Goal: Information Seeking & Learning: Learn about a topic

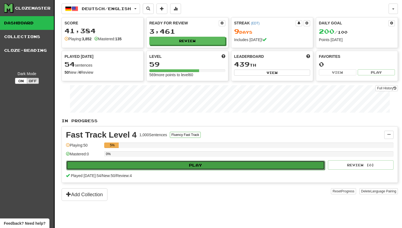
click at [181, 164] on button "Play" at bounding box center [195, 164] width 259 height 9
select select "**"
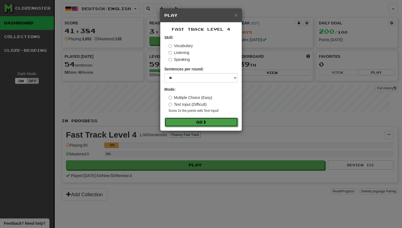
click at [190, 118] on button "Go" at bounding box center [201, 121] width 73 height 9
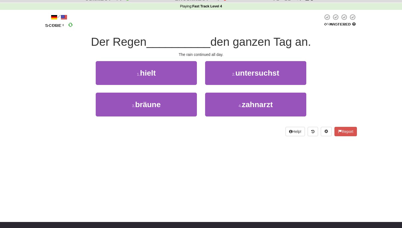
scroll to position [24, 0]
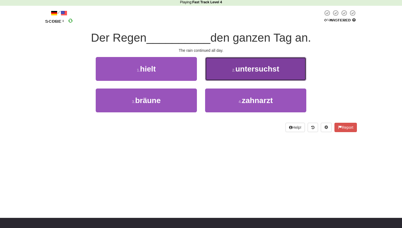
click at [250, 65] on span "untersuchst" at bounding box center [258, 69] width 44 height 8
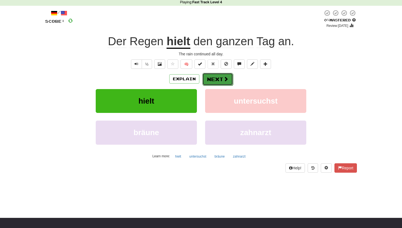
click at [219, 79] on button "Next" at bounding box center [218, 79] width 31 height 13
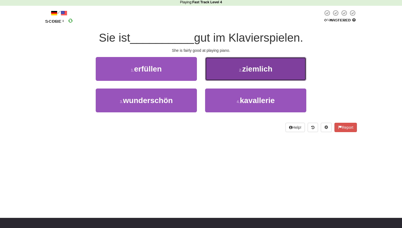
click at [232, 70] on button "2 . ziemlich" at bounding box center [255, 69] width 101 height 24
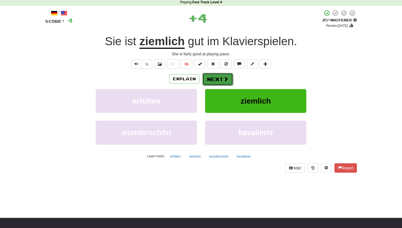
click at [213, 82] on button "Next" at bounding box center [218, 79] width 31 height 13
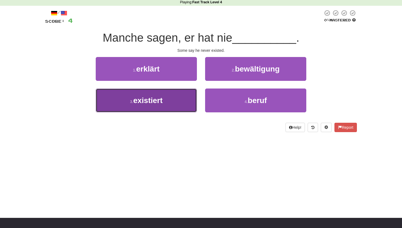
click at [167, 99] on button "3 . existiert" at bounding box center [146, 100] width 101 height 24
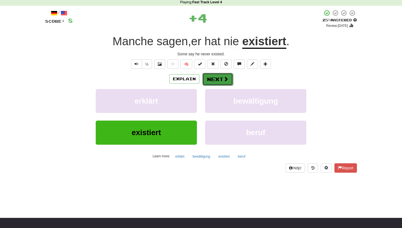
click at [209, 77] on button "Next" at bounding box center [218, 79] width 31 height 13
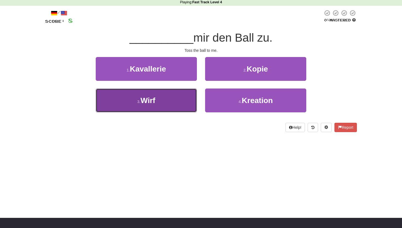
click at [157, 102] on button "3 . Wirf" at bounding box center [146, 100] width 101 height 24
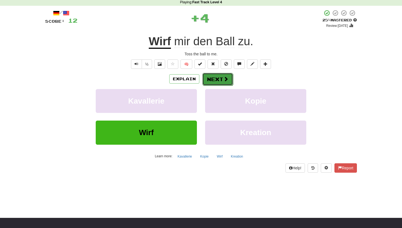
click at [220, 80] on button "Next" at bounding box center [218, 79] width 31 height 13
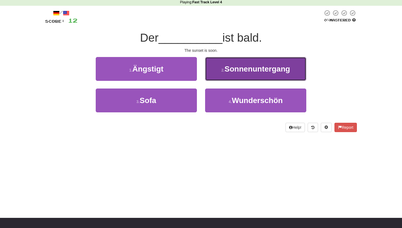
click at [233, 67] on span "Sonnenuntergang" at bounding box center [258, 69] width 66 height 8
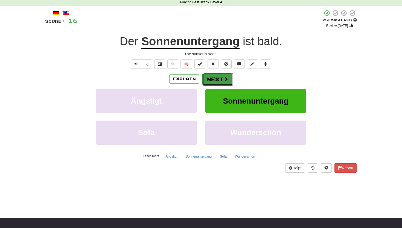
click at [210, 79] on button "Next" at bounding box center [218, 79] width 31 height 13
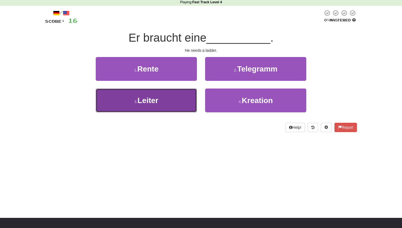
click at [181, 97] on button "3 . Leiter" at bounding box center [146, 100] width 101 height 24
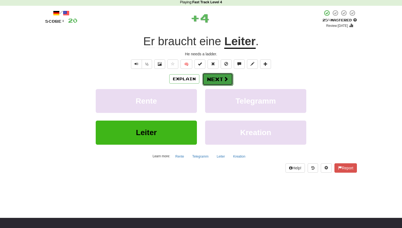
click at [218, 80] on button "Next" at bounding box center [218, 79] width 31 height 13
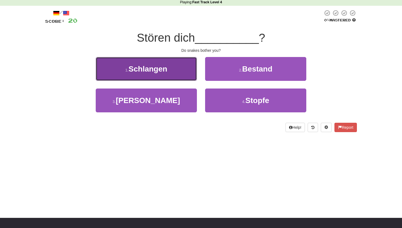
click at [190, 71] on button "1 . Schlangen" at bounding box center [146, 69] width 101 height 24
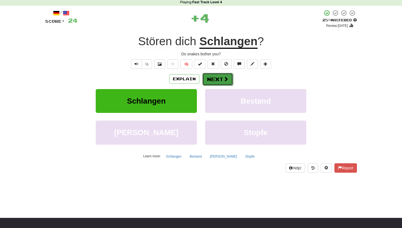
click at [218, 83] on button "Next" at bounding box center [218, 79] width 31 height 13
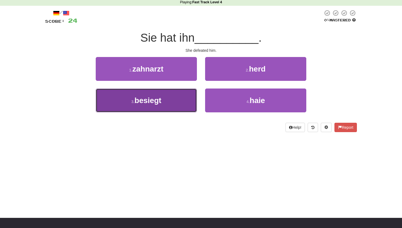
click at [165, 102] on button "3 . besiegt" at bounding box center [146, 100] width 101 height 24
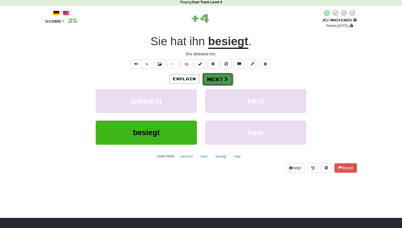
click at [221, 74] on button "Next" at bounding box center [218, 79] width 31 height 13
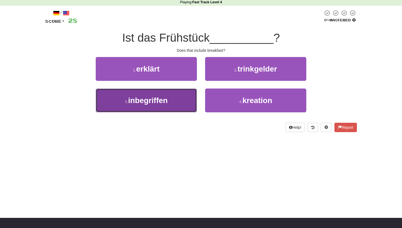
click at [170, 99] on button "3 . inbegriffen" at bounding box center [146, 100] width 101 height 24
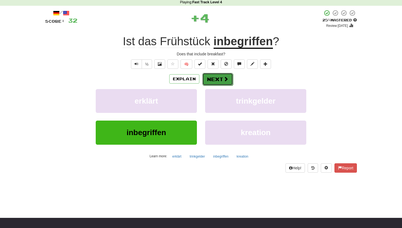
click at [210, 76] on button "Next" at bounding box center [218, 79] width 31 height 13
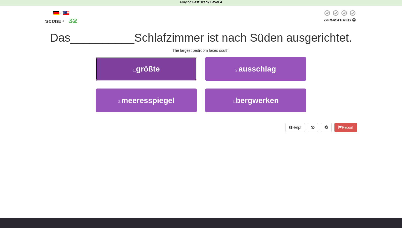
click at [164, 73] on button "1 . größte" at bounding box center [146, 69] width 101 height 24
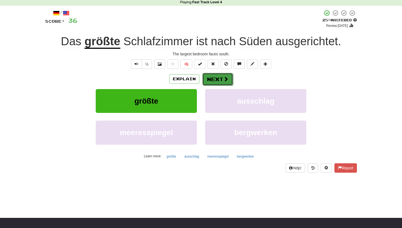
click at [217, 79] on button "Next" at bounding box center [218, 79] width 31 height 13
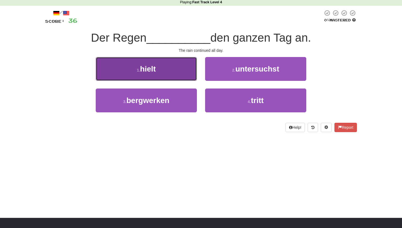
click at [174, 70] on button "1 . hielt" at bounding box center [146, 69] width 101 height 24
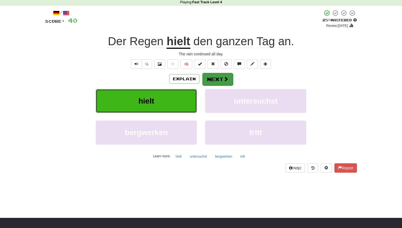
scroll to position [0, 0]
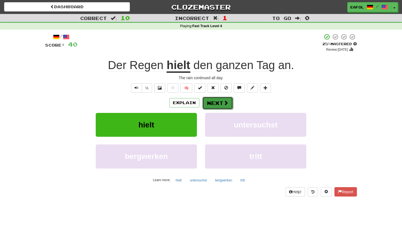
click at [210, 102] on button "Next" at bounding box center [218, 103] width 31 height 13
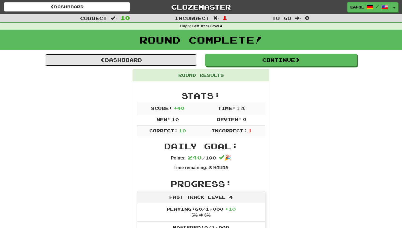
click at [162, 59] on link "Dashboard" at bounding box center [121, 60] width 152 height 13
